Goal: Task Accomplishment & Management: Use online tool/utility

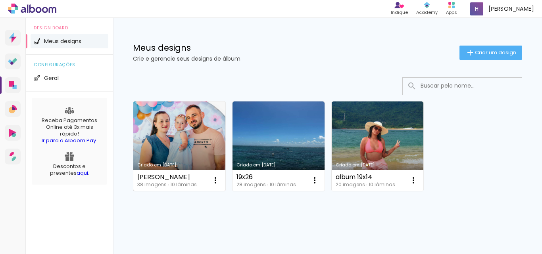
click at [161, 137] on link "Criado em [DATE]" at bounding box center [179, 146] width 92 height 90
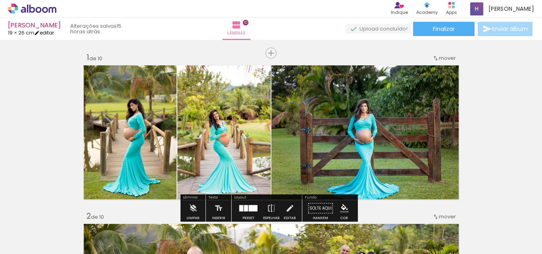
click at [52, 32] on link "editar" at bounding box center [44, 32] width 20 height 7
type input "1"
type input "19"
type input "52"
type input "3"
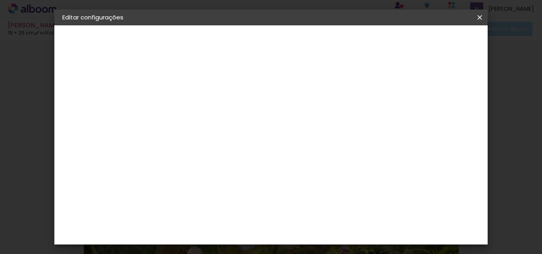
click at [176, 187] on input "19" at bounding box center [167, 189] width 21 height 12
type input "19,2"
type paper-input "19,2"
click at [374, 41] on span "Salvar configurações" at bounding box center [353, 44] width 40 height 11
click at [374, 44] on span "Salvar configurações" at bounding box center [353, 44] width 40 height 11
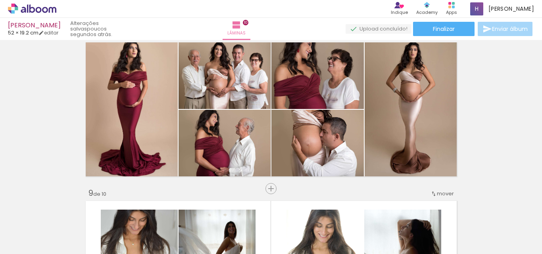
scroll to position [1090, 0]
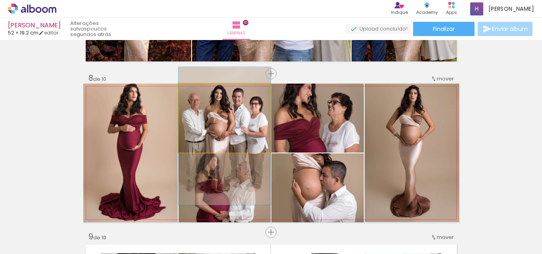
click at [233, 117] on quentale-photo at bounding box center [224, 118] width 92 height 69
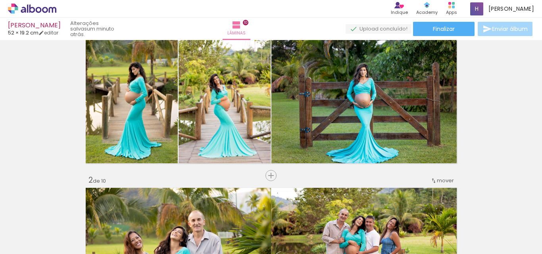
scroll to position [0, 0]
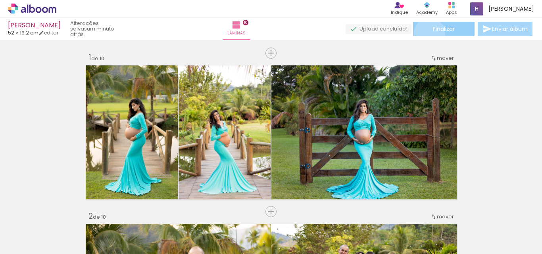
click at [426, 33] on paper-button "Finalizar" at bounding box center [443, 29] width 61 height 14
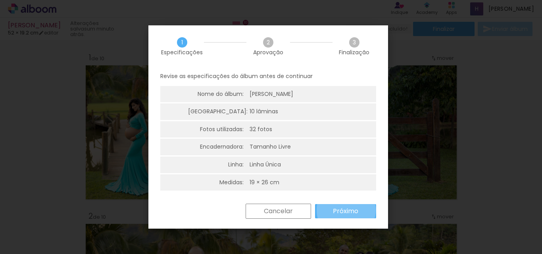
click at [0, 0] on slot "Próximo" at bounding box center [0, 0] width 0 height 0
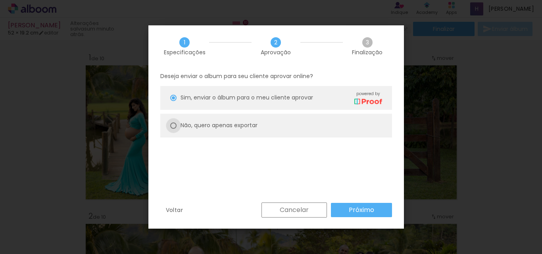
click at [172, 101] on div at bounding box center [173, 98] width 6 height 6
type paper-radio-button "on"
click at [0, 0] on slot "Próximo" at bounding box center [0, 0] width 0 height 0
type input "Alta, 300 DPI"
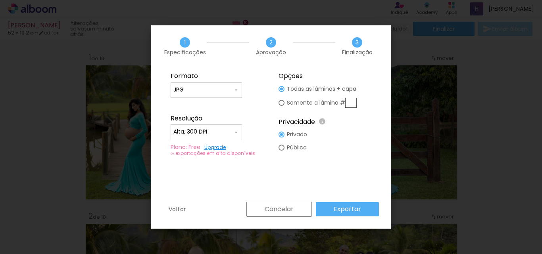
click at [213, 88] on input "JPG" at bounding box center [202, 90] width 59 height 8
click at [189, 103] on paper-item "PDF" at bounding box center [205, 105] width 71 height 16
type input "PDF"
click at [0, 0] on slot "Exportar" at bounding box center [0, 0] width 0 height 0
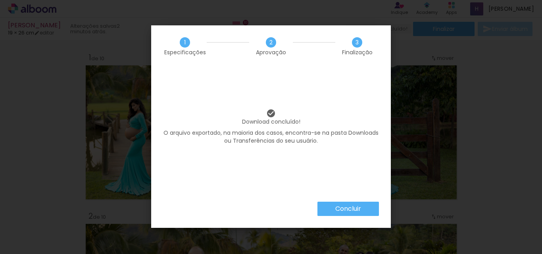
click at [365, 208] on paper-button "Concluir" at bounding box center [347, 209] width 61 height 14
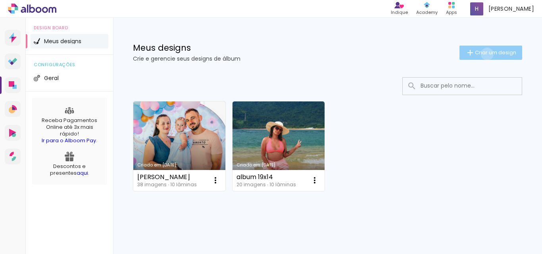
click at [479, 54] on span "Criar um design" at bounding box center [495, 52] width 41 height 5
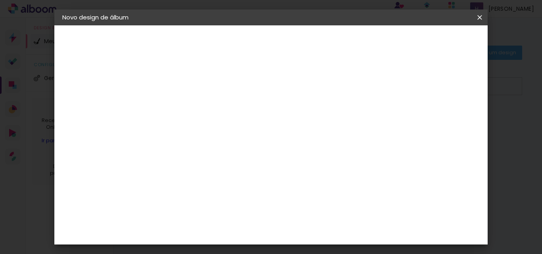
click at [192, 111] on input at bounding box center [192, 106] width 0 height 12
click at [192, 105] on input "fernada" at bounding box center [192, 106] width 0 height 12
type input "fernanda"
type paper-input "fernanda"
click at [0, 0] on iron-icon at bounding box center [0, 0] width 0 height 0
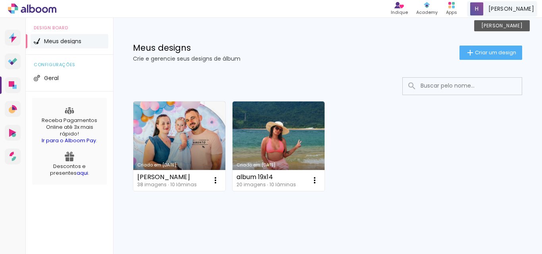
click at [531, 6] on span "henry" at bounding box center [511, 9] width 46 height 8
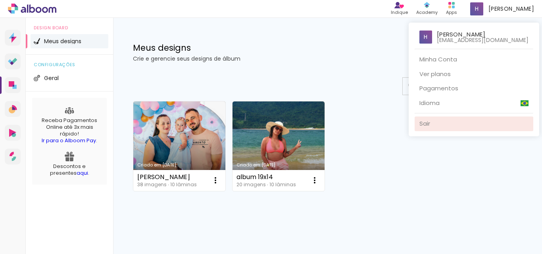
click at [441, 121] on link "Sair" at bounding box center [473, 124] width 119 height 15
click at [441, 124] on link "Sair" at bounding box center [473, 124] width 119 height 15
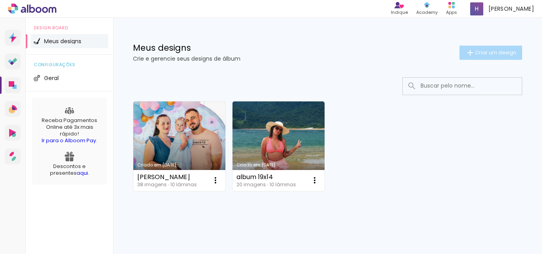
click at [465, 50] on iron-icon at bounding box center [470, 53] width 10 height 10
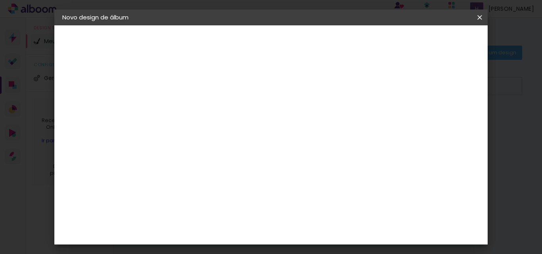
click at [192, 110] on input at bounding box center [192, 106] width 0 height 12
type input "fernnda"
type paper-input "fernnda"
click at [0, 0] on slot "Avançar" at bounding box center [0, 0] width 0 height 0
click at [0, 0] on slot "Tamanho Livre" at bounding box center [0, 0] width 0 height 0
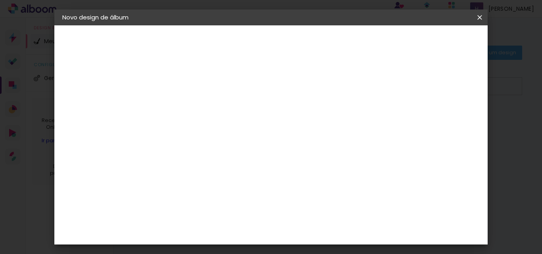
click at [0, 0] on slot "Avançar" at bounding box center [0, 0] width 0 height 0
type input "1"
type paper-input "1"
click at [196, 94] on input "1" at bounding box center [186, 91] width 27 height 10
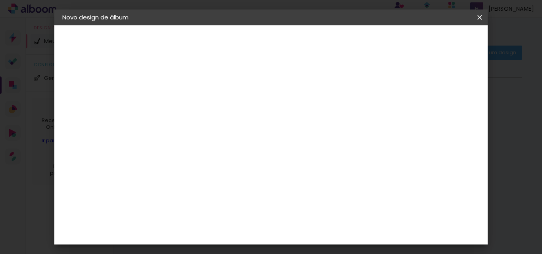
drag, startPoint x: 177, startPoint y: 151, endPoint x: 167, endPoint y: 149, distance: 10.2
click at [167, 149] on input "30" at bounding box center [167, 149] width 21 height 12
type input "19,2"
type paper-input "19,2"
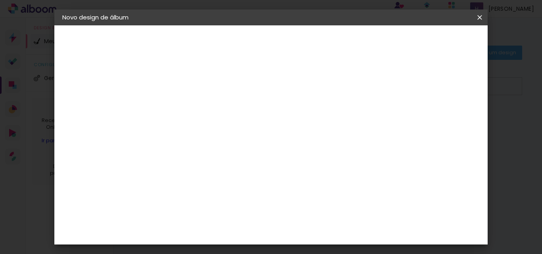
click at [324, 228] on input "60" at bounding box center [314, 229] width 21 height 12
drag, startPoint x: 324, startPoint y: 228, endPoint x: 314, endPoint y: 230, distance: 9.4
click at [314, 230] on input "60" at bounding box center [314, 229] width 21 height 12
type input "14"
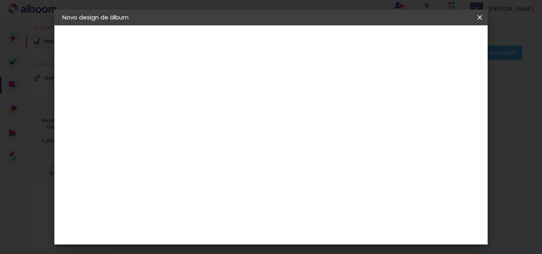
type paper-input "14"
drag, startPoint x: 481, startPoint y: 104, endPoint x: 475, endPoint y: 134, distance: 29.9
click at [311, 61] on div "7 cm cm cm mm A maioria das encadernadoras sugere 5mm de sangria." at bounding box center [234, 29] width 154 height 63
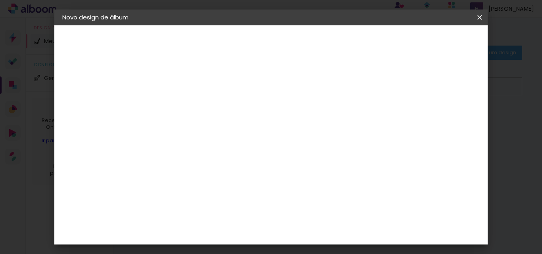
click at [299, 36] on paper-button "Iniciar design" at bounding box center [282, 44] width 34 height 19
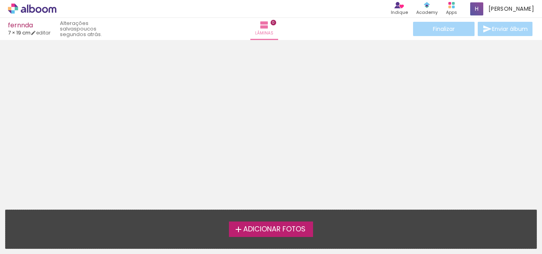
click at [260, 227] on span "Adicionar Fotos" at bounding box center [274, 229] width 62 height 7
click at [0, 0] on input "file" at bounding box center [0, 0] width 0 height 0
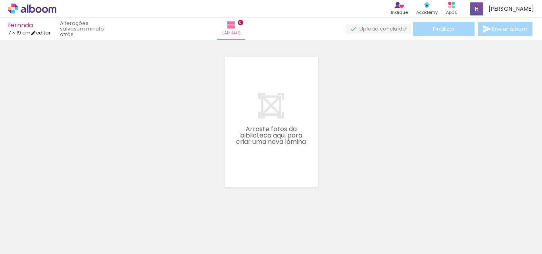
click at [47, 34] on link "editar" at bounding box center [41, 32] width 20 height 7
type input "1"
type input "19,2"
type input "14"
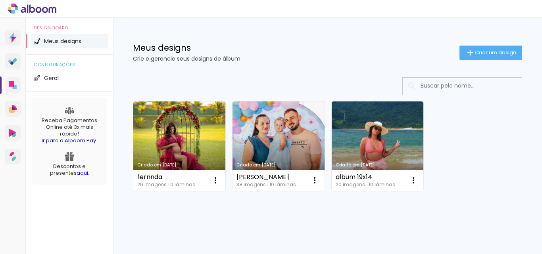
click at [31, 10] on icon at bounding box center [32, 9] width 48 height 10
click at [39, 11] on icon at bounding box center [39, 10] width 6 height 6
click at [45, 80] on span "Geral" at bounding box center [51, 78] width 15 height 6
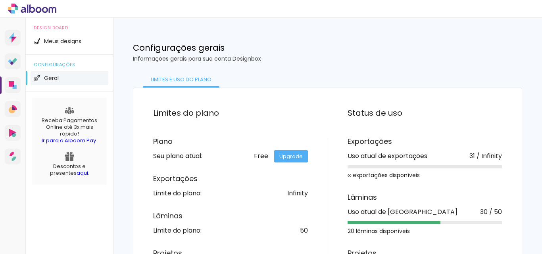
scroll to position [56, 0]
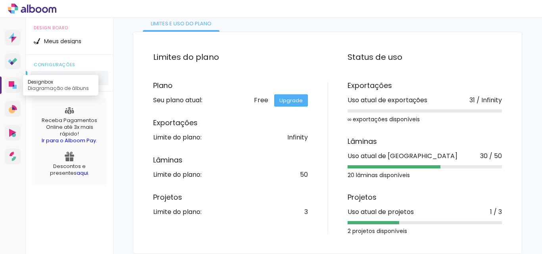
click at [15, 88] on icon at bounding box center [15, 87] width 4 height 4
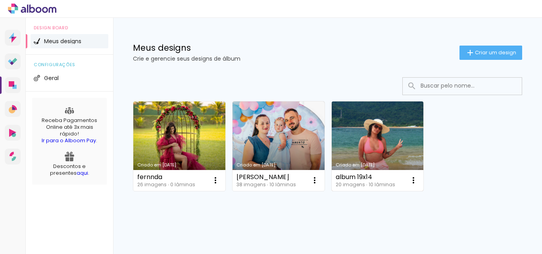
click at [397, 146] on link "Criado em 12/03/24" at bounding box center [377, 146] width 92 height 90
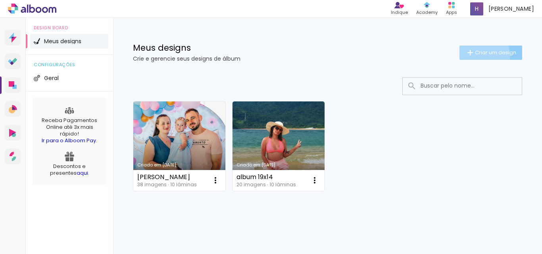
click at [467, 56] on paper-button "Criar um design" at bounding box center [490, 53] width 63 height 14
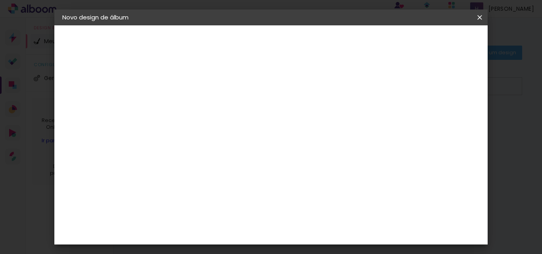
click at [0, 0] on div at bounding box center [0, 0] width 0 height 0
type input "fernanda"
type paper-input "fernanda"
click at [0, 0] on slot "Avançar" at bounding box center [0, 0] width 0 height 0
click at [0, 0] on slot "Tamanho Livre" at bounding box center [0, 0] width 0 height 0
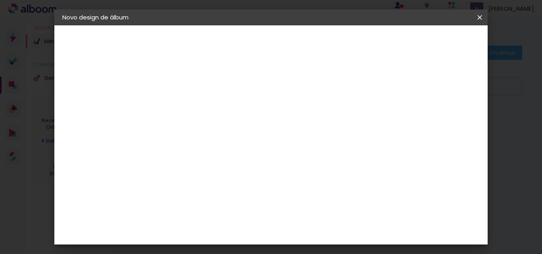
click at [340, 47] on paper-button "Avançar" at bounding box center [320, 41] width 39 height 13
drag, startPoint x: 176, startPoint y: 165, endPoint x: 164, endPoint y: 164, distance: 12.0
click at [164, 164] on input "30" at bounding box center [167, 163] width 21 height 12
type input "19,2"
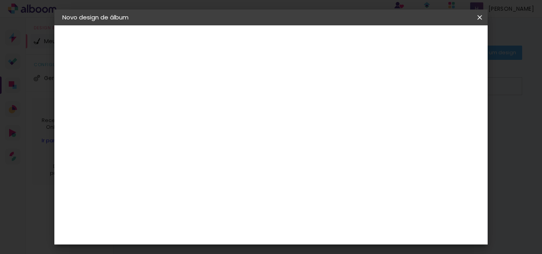
type paper-input "19,2"
drag, startPoint x: 326, startPoint y: 215, endPoint x: 302, endPoint y: 217, distance: 23.5
click at [302, 217] on paper-input-container "60 cm" at bounding box center [319, 215] width 36 height 20
drag, startPoint x: 314, startPoint y: 215, endPoint x: 325, endPoint y: 214, distance: 10.8
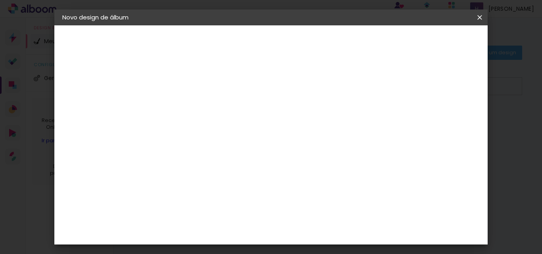
click at [325, 214] on div "60" at bounding box center [319, 215] width 30 height 12
type input "29,7"
type paper-input "29,7"
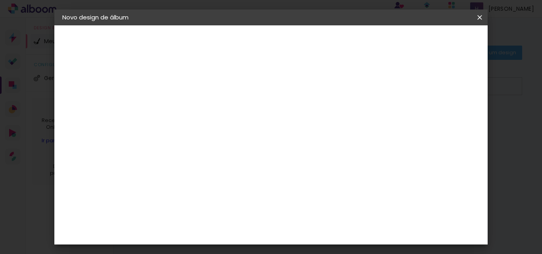
drag, startPoint x: 195, startPoint y: 160, endPoint x: 178, endPoint y: 159, distance: 17.1
click at [178, 159] on input "19,2" at bounding box center [185, 160] width 21 height 12
type input "19,2"
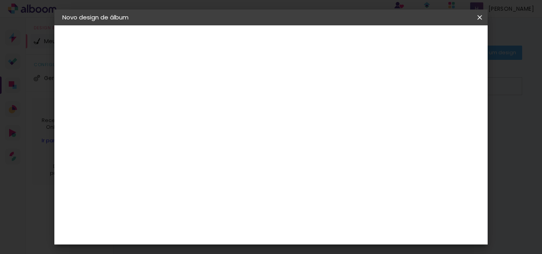
drag, startPoint x: 324, startPoint y: 232, endPoint x: 303, endPoint y: 234, distance: 21.2
click at [303, 234] on paper-input-container "29,7 cm" at bounding box center [320, 231] width 36 height 20
type input "28"
type paper-input "28"
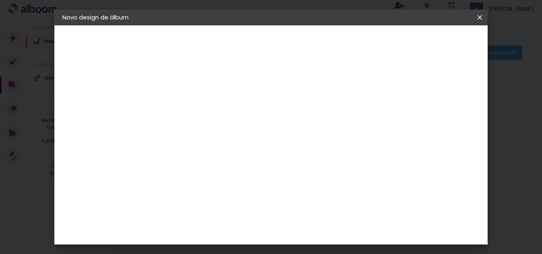
scroll to position [0, 0]
drag, startPoint x: 187, startPoint y: 92, endPoint x: 163, endPoint y: 92, distance: 24.2
click at [163, 92] on div "mm Mostrar sangria" at bounding box center [279, 62] width 244 height 75
type input "1"
type paper-input "1"
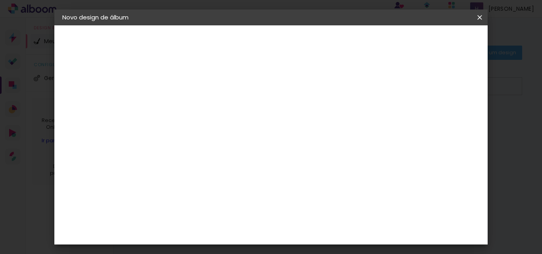
click at [197, 94] on input "1" at bounding box center [186, 91] width 27 height 10
click at [187, 111] on div "14 cm cm cm mm A maioria das encadernadoras sugere 5mm de sangria." at bounding box center [279, 131] width 244 height 63
click at [381, 39] on span "Iniciar design" at bounding box center [365, 44] width 31 height 11
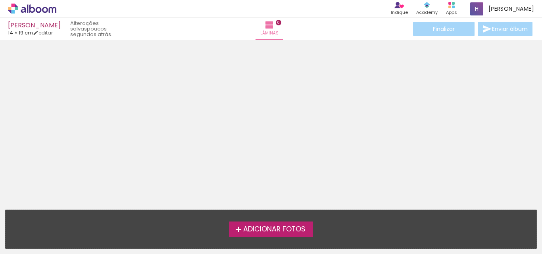
click at [255, 233] on span "Adicionar Fotos" at bounding box center [274, 229] width 62 height 7
click at [0, 0] on input "file" at bounding box center [0, 0] width 0 height 0
click at [249, 227] on span "Adicionar Fotos" at bounding box center [274, 229] width 62 height 7
click at [0, 0] on input "file" at bounding box center [0, 0] width 0 height 0
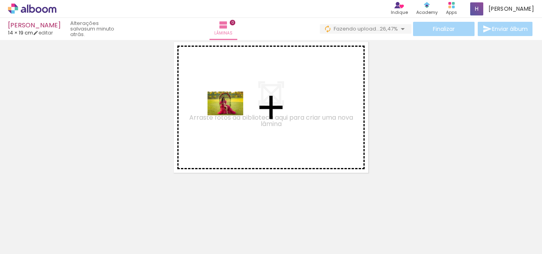
drag, startPoint x: 90, startPoint y: 234, endPoint x: 231, endPoint y: 115, distance: 184.1
click at [231, 115] on quentale-workspace at bounding box center [271, 127] width 542 height 254
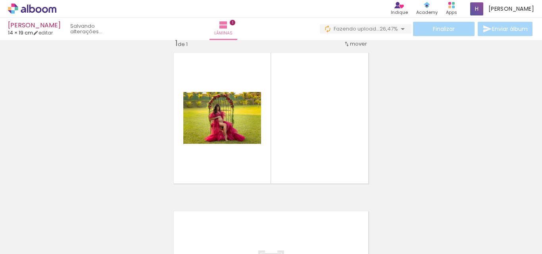
scroll to position [10, 0]
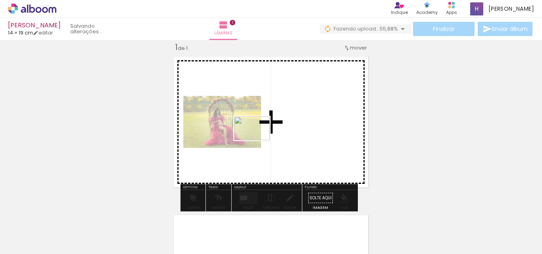
drag, startPoint x: 218, startPoint y: 226, endPoint x: 258, endPoint y: 140, distance: 94.4
click at [258, 140] on quentale-workspace at bounding box center [271, 127] width 542 height 254
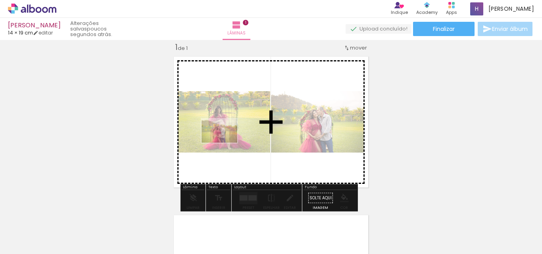
drag, startPoint x: 216, startPoint y: 237, endPoint x: 225, endPoint y: 143, distance: 94.8
click at [225, 143] on quentale-workspace at bounding box center [271, 127] width 542 height 254
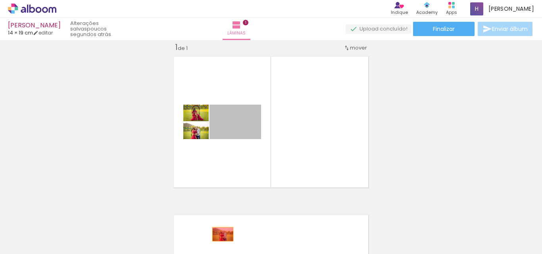
drag, startPoint x: 230, startPoint y: 135, endPoint x: 220, endPoint y: 234, distance: 99.7
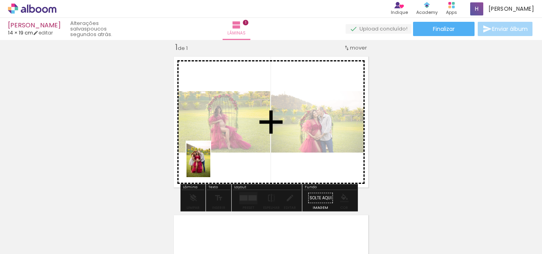
drag, startPoint x: 166, startPoint y: 232, endPoint x: 218, endPoint y: 153, distance: 94.7
click at [218, 153] on quentale-workspace at bounding box center [271, 127] width 542 height 254
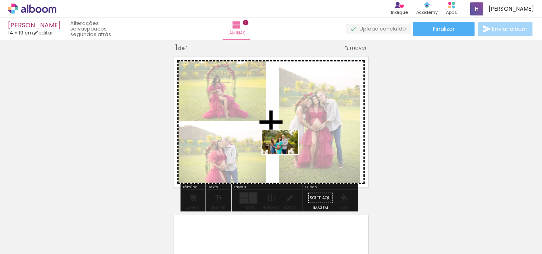
drag, startPoint x: 302, startPoint y: 233, endPoint x: 286, endPoint y: 154, distance: 80.5
click at [286, 154] on quentale-workspace at bounding box center [271, 127] width 542 height 254
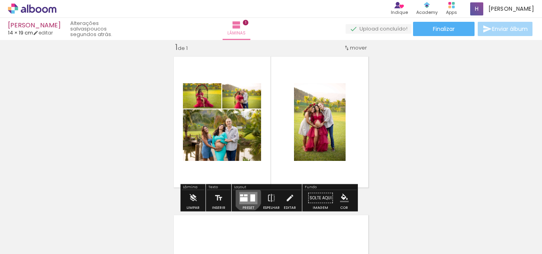
click at [245, 197] on div at bounding box center [244, 199] width 8 height 4
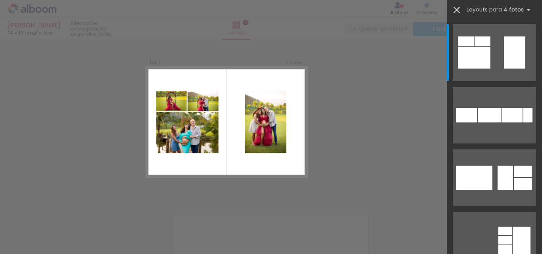
click at [460, 10] on iron-icon at bounding box center [456, 9] width 11 height 11
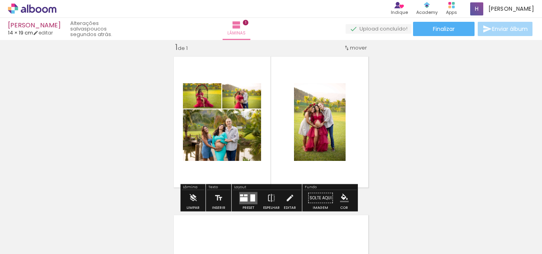
click at [242, 196] on quentale-layouter at bounding box center [248, 198] width 18 height 12
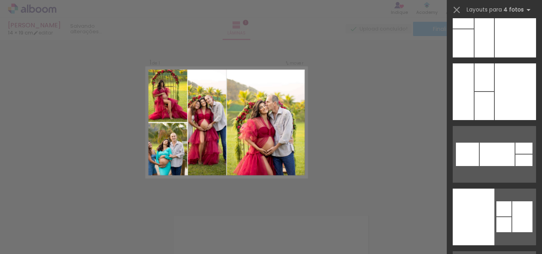
scroll to position [3304, 0]
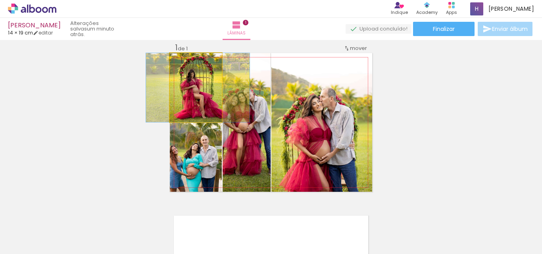
drag, startPoint x: 201, startPoint y: 103, endPoint x: 203, endPoint y: 75, distance: 28.2
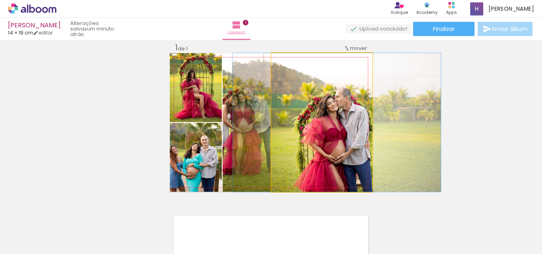
drag, startPoint x: 294, startPoint y: 107, endPoint x: 309, endPoint y: 102, distance: 15.9
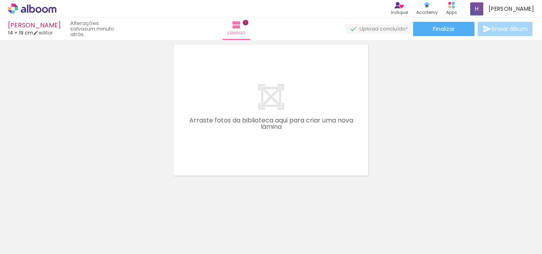
scroll to position [184, 0]
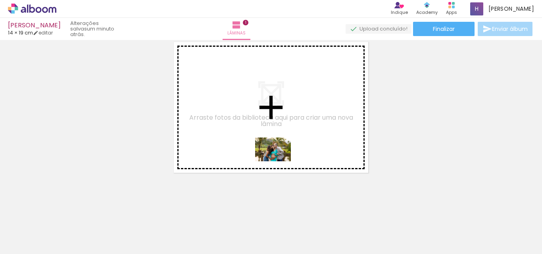
drag, startPoint x: 393, startPoint y: 232, endPoint x: 279, endPoint y: 161, distance: 134.4
click at [279, 161] on quentale-workspace at bounding box center [271, 127] width 542 height 254
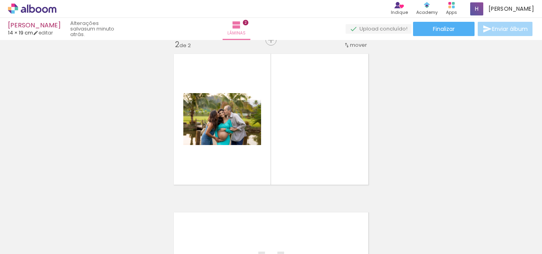
scroll to position [169, 0]
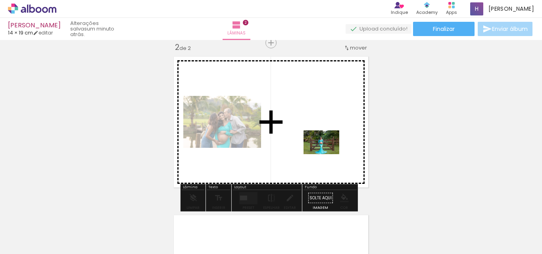
drag, startPoint x: 452, startPoint y: 236, endPoint x: 327, endPoint y: 154, distance: 149.1
click at [327, 154] on quentale-workspace at bounding box center [271, 127] width 542 height 254
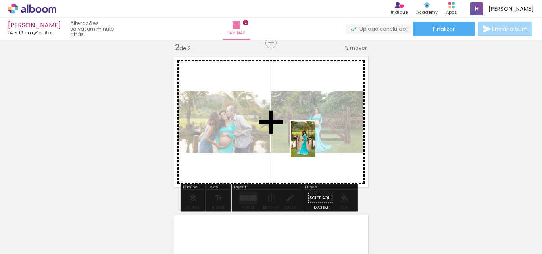
drag, startPoint x: 354, startPoint y: 232, endPoint x: 314, endPoint y: 145, distance: 95.1
click at [314, 145] on quentale-workspace at bounding box center [271, 127] width 542 height 254
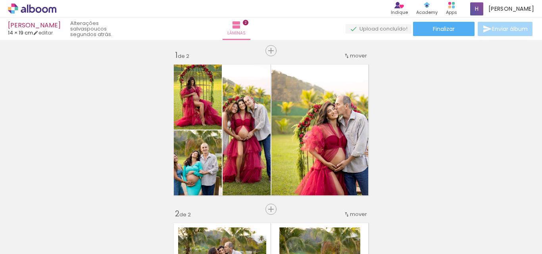
scroll to position [0, 0]
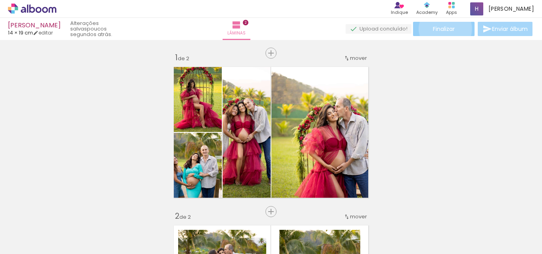
click at [442, 29] on span "Finalizar" at bounding box center [444, 29] width 22 height 6
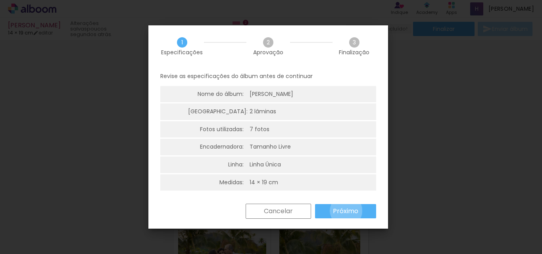
click at [0, 0] on slot "Próximo" at bounding box center [0, 0] width 0 height 0
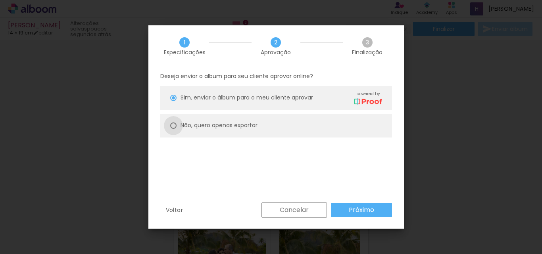
click at [174, 101] on div at bounding box center [173, 98] width 6 height 6
type paper-radio-button "on"
click at [381, 211] on paper-button "Próximo" at bounding box center [361, 210] width 61 height 14
type input "Alta, 300 DPI"
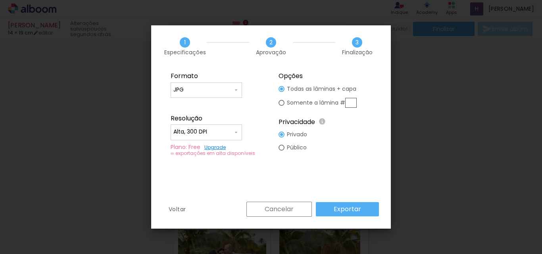
click at [280, 92] on div at bounding box center [281, 89] width 6 height 6
type paper-radio-button "on"
click at [215, 95] on paper-input-container "JPG" at bounding box center [205, 90] width 71 height 16
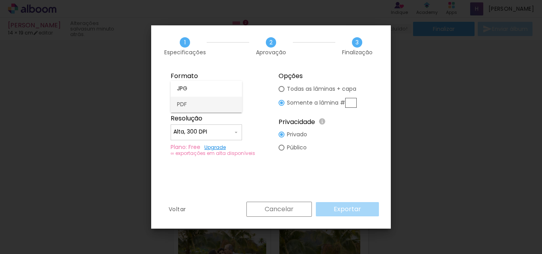
click at [193, 103] on paper-item "PDF" at bounding box center [205, 105] width 71 height 16
type input "PDF"
click at [218, 134] on input "Alta, 300 DPI" at bounding box center [202, 132] width 59 height 8
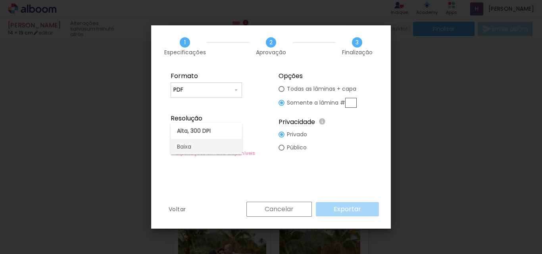
click at [201, 149] on paper-item "Baixa" at bounding box center [205, 147] width 71 height 16
click at [204, 132] on input "Baixa" at bounding box center [202, 132] width 59 height 8
click at [0, 0] on slot "Alta, 300 DPI" at bounding box center [0, 0] width 0 height 0
type input "Alta, 300 DPI"
click at [210, 91] on input "PDF" at bounding box center [202, 90] width 59 height 8
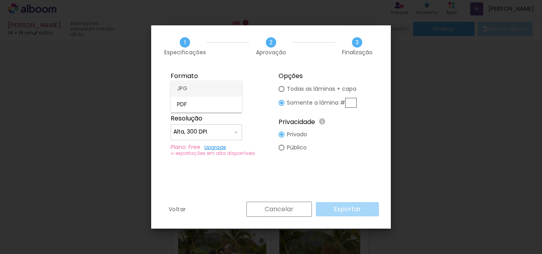
click at [203, 92] on paper-item "JPG" at bounding box center [205, 89] width 71 height 16
type input "JPG"
click at [283, 88] on div at bounding box center [281, 89] width 6 height 6
type paper-radio-button "on"
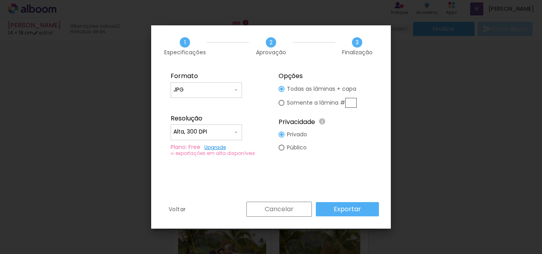
click at [222, 91] on input "JPG" at bounding box center [202, 90] width 59 height 8
click at [205, 107] on paper-item "PDF" at bounding box center [205, 105] width 71 height 16
type input "PDF"
click at [220, 132] on input "Alta, 300 DPI" at bounding box center [202, 132] width 59 height 8
click at [207, 149] on paper-item "Baixa" at bounding box center [205, 147] width 71 height 16
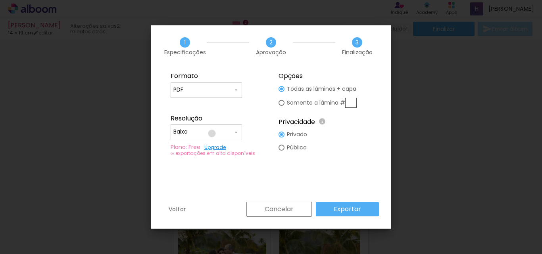
click at [212, 134] on input "Baixa" at bounding box center [202, 132] width 59 height 8
click at [211, 128] on paper-item "Alta, 300 DPI" at bounding box center [205, 131] width 71 height 16
type input "Alta, 300 DPI"
click at [0, 0] on slot "Exportar" at bounding box center [0, 0] width 0 height 0
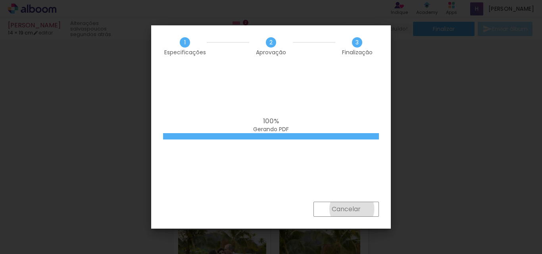
click at [0, 0] on slot "Cancelar" at bounding box center [0, 0] width 0 height 0
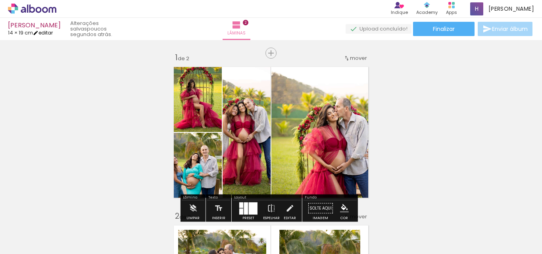
click at [49, 32] on link "editar" at bounding box center [43, 32] width 20 height 7
type input "1"
type input "19,2"
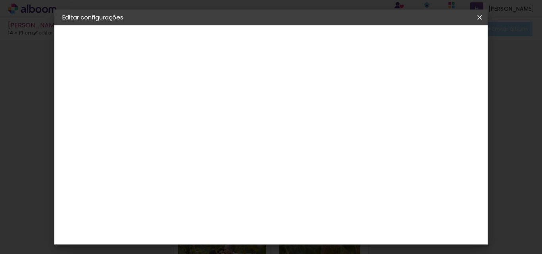
scroll to position [50, 0]
click at [331, 185] on div "cm" at bounding box center [330, 190] width 10 height 12
drag, startPoint x: 323, startPoint y: 191, endPoint x: 309, endPoint y: 191, distance: 13.9
click at [309, 191] on input "28" at bounding box center [314, 190] width 21 height 12
type input "52"
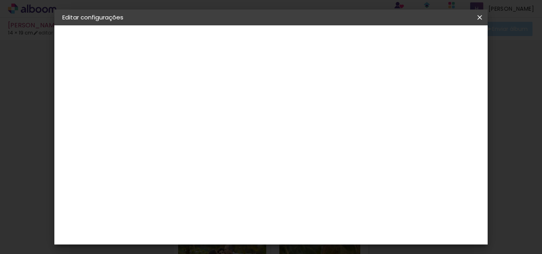
type paper-input "52"
click at [374, 41] on span "Salvar configurações" at bounding box center [353, 44] width 40 height 11
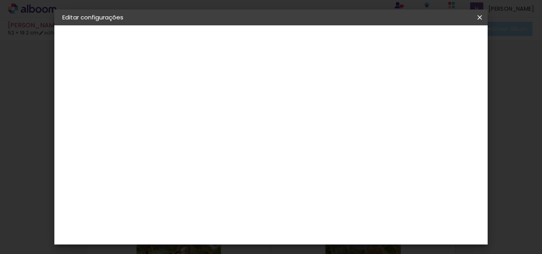
click at [374, 41] on span "Salvar configurações" at bounding box center [353, 44] width 40 height 11
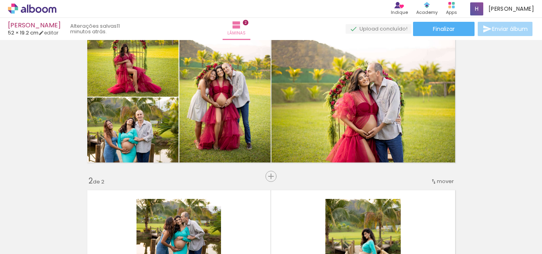
scroll to position [222, 0]
